Goal: Transaction & Acquisition: Book appointment/travel/reservation

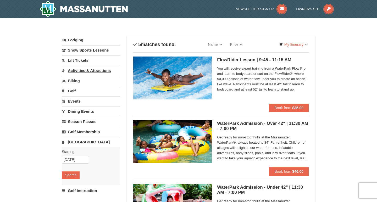
click at [98, 70] on link "Activities & Attractions" at bounding box center [91, 71] width 58 height 10
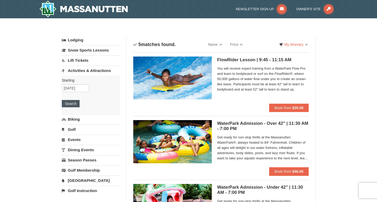
click at [71, 105] on button "Search" at bounding box center [71, 103] width 18 height 7
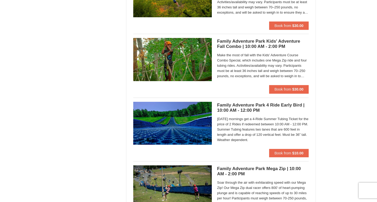
scroll to position [1167, 0]
click at [283, 151] on span "Book from" at bounding box center [283, 153] width 17 height 4
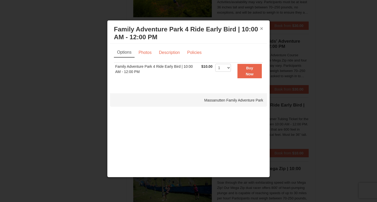
click at [262, 28] on button "×" at bounding box center [261, 28] width 3 height 5
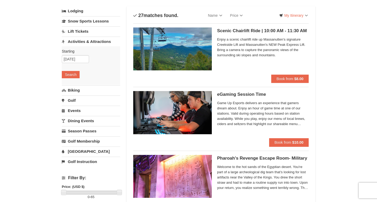
scroll to position [36, 0]
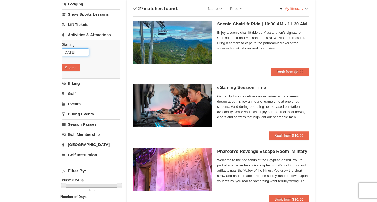
click at [79, 54] on input "[DATE]" at bounding box center [75, 52] width 27 height 8
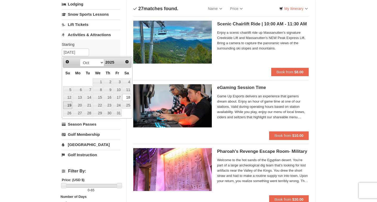
click at [69, 106] on link "19" at bounding box center [67, 105] width 9 height 7
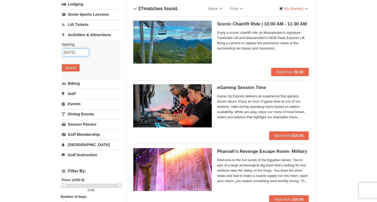
click at [81, 54] on input "[DATE]" at bounding box center [75, 52] width 27 height 8
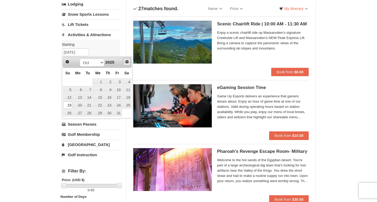
click at [127, 62] on span "Next" at bounding box center [127, 62] width 4 height 4
click at [127, 87] on link "8" at bounding box center [126, 89] width 9 height 7
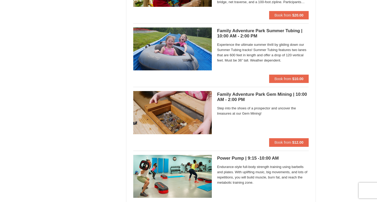
scroll to position [1430, 0]
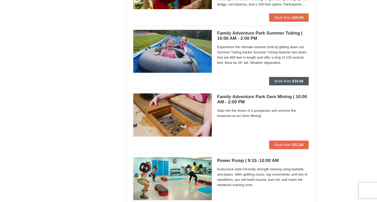
click at [291, 78] on button "Book from $10.00" at bounding box center [289, 81] width 40 height 8
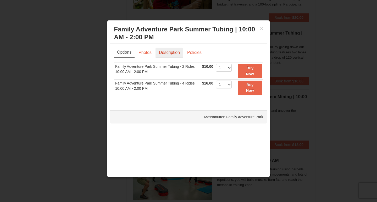
click at [170, 55] on link "Description" at bounding box center [170, 53] width 28 height 10
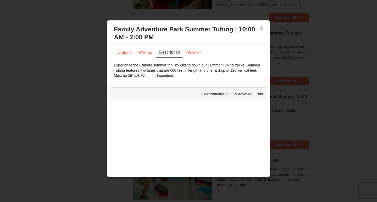
click at [261, 28] on button "×" at bounding box center [261, 28] width 3 height 5
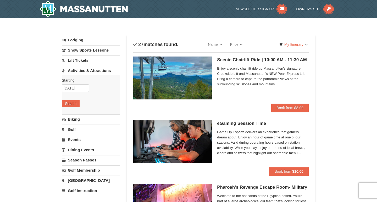
scroll to position [0, 0]
click at [79, 71] on link "Activities & Attractions" at bounding box center [91, 71] width 58 height 10
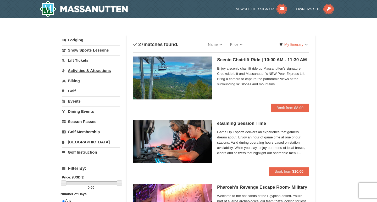
click at [79, 71] on link "Activities & Attractions" at bounding box center [91, 71] width 58 height 10
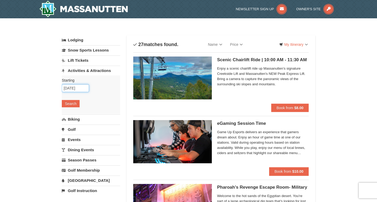
click at [79, 88] on input "[DATE]" at bounding box center [75, 88] width 27 height 8
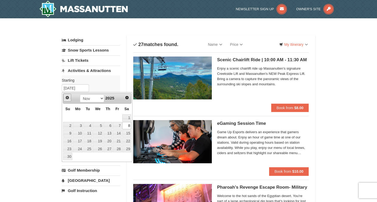
click at [66, 98] on span "Prev" at bounding box center [67, 98] width 4 height 4
click at [126, 135] on link "18" at bounding box center [126, 133] width 9 height 7
type input "[DATE]"
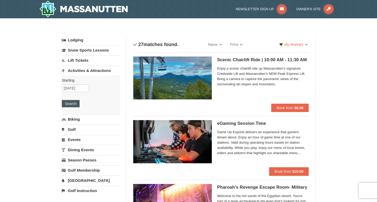
click at [67, 104] on button "Search" at bounding box center [71, 103] width 18 height 7
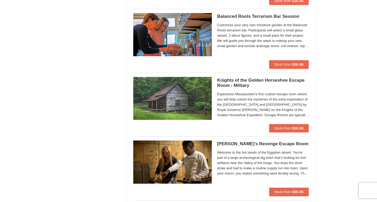
scroll to position [439, 0]
